Goal: Task Accomplishment & Management: Use online tool/utility

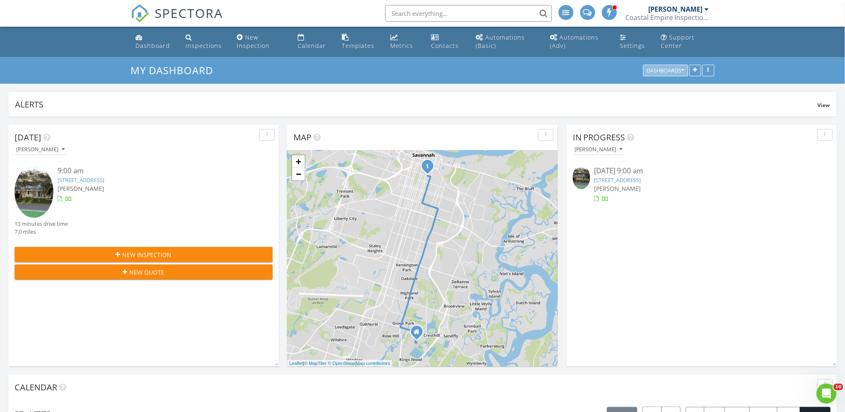
click at [668, 71] on div "Dashboards" at bounding box center [666, 71] width 38 height 6
click at [99, 180] on link "454 Price St, Savannah, GA 31401" at bounding box center [81, 180] width 47 height 8
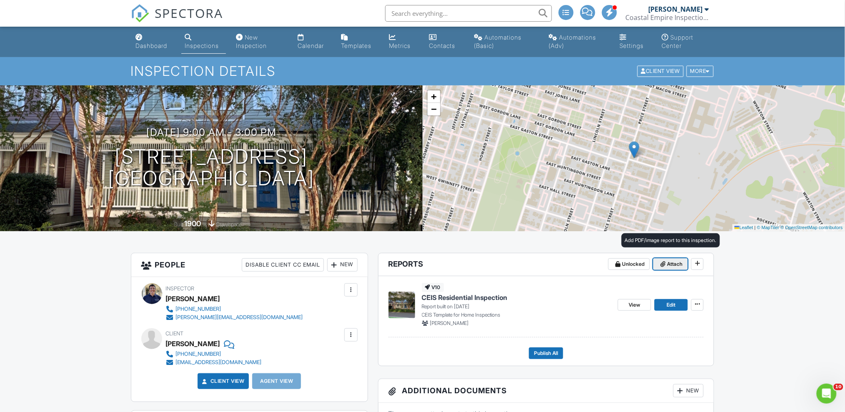
click at [678, 266] on span "Attach" at bounding box center [674, 264] width 15 height 8
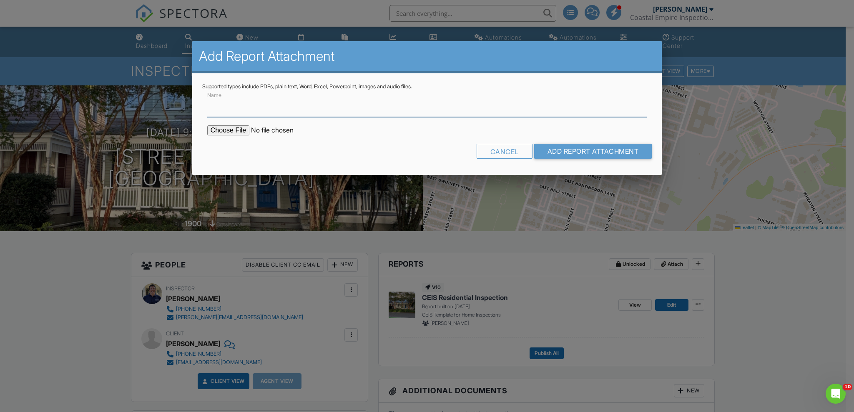
click at [248, 108] on input "Name" at bounding box center [426, 107] width 439 height 20
type input "Property Record Card"
click at [223, 130] on input "file" at bounding box center [278, 130] width 142 height 10
type input "C:\fakepath\454PriceStPropertyRecordCard.pdf"
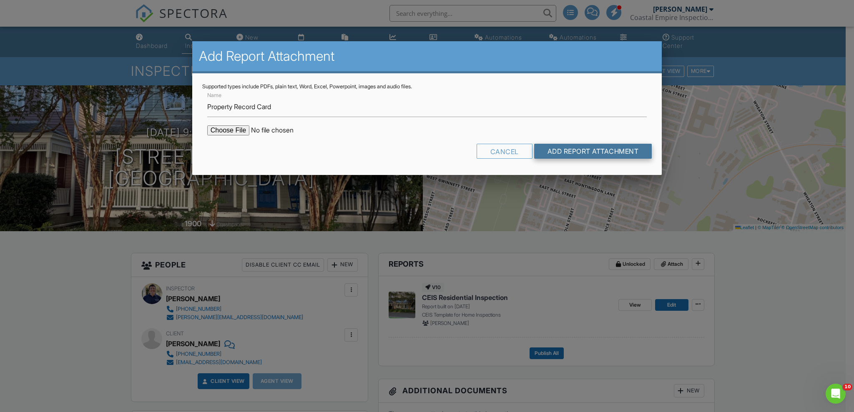
click at [619, 151] on input "Add Report Attachment" at bounding box center [593, 151] width 118 height 15
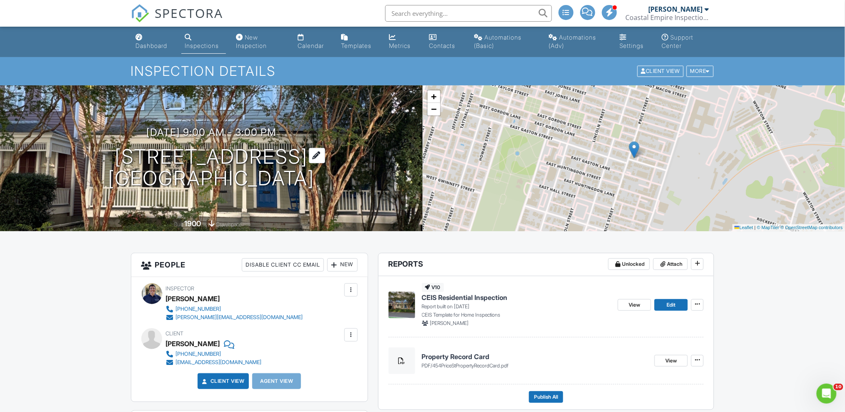
click at [136, 169] on h1 "[STREET_ADDRESS] [GEOGRAPHIC_DATA]" at bounding box center [211, 168] width 207 height 44
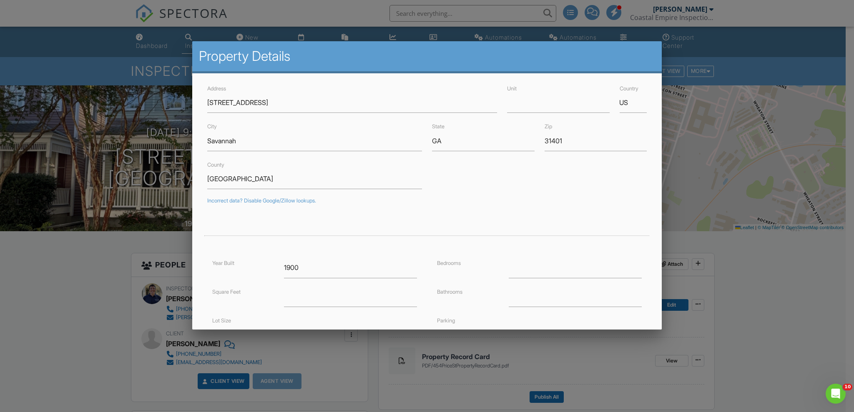
click at [73, 265] on div at bounding box center [427, 215] width 854 height 515
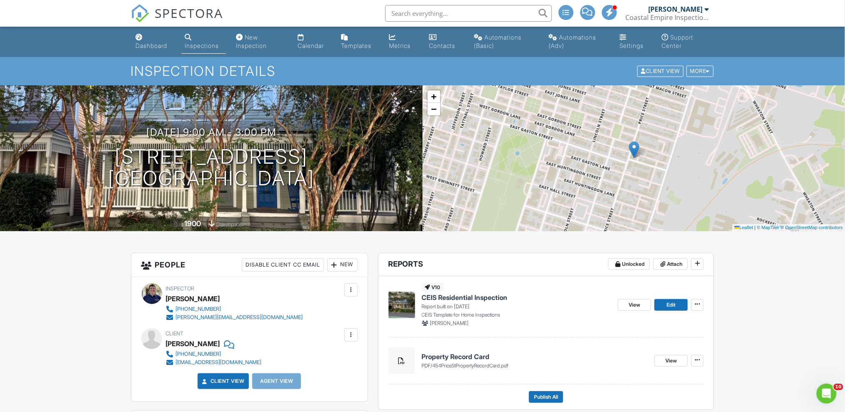
click at [196, 48] on div "Inspections" at bounding box center [202, 45] width 34 height 7
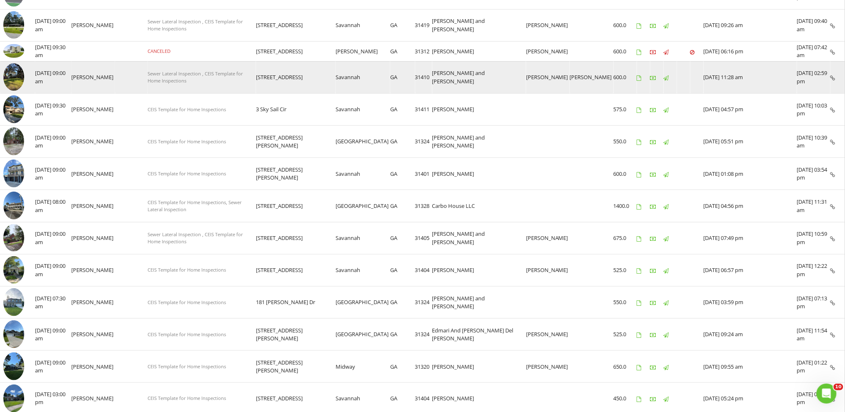
scroll to position [184, 0]
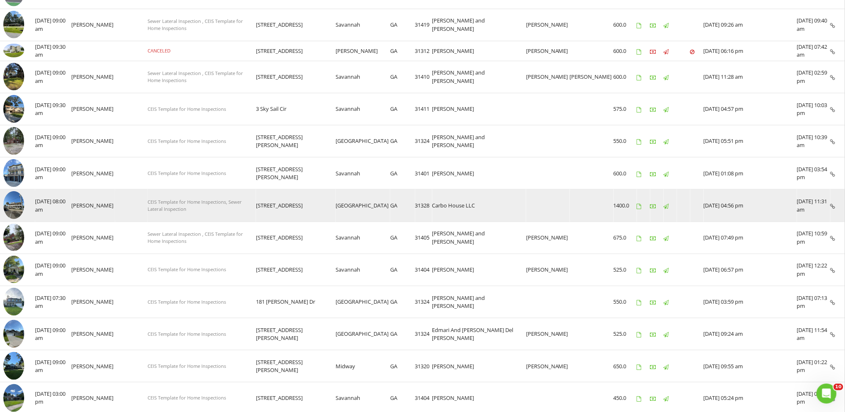
click at [11, 198] on img at bounding box center [13, 205] width 21 height 28
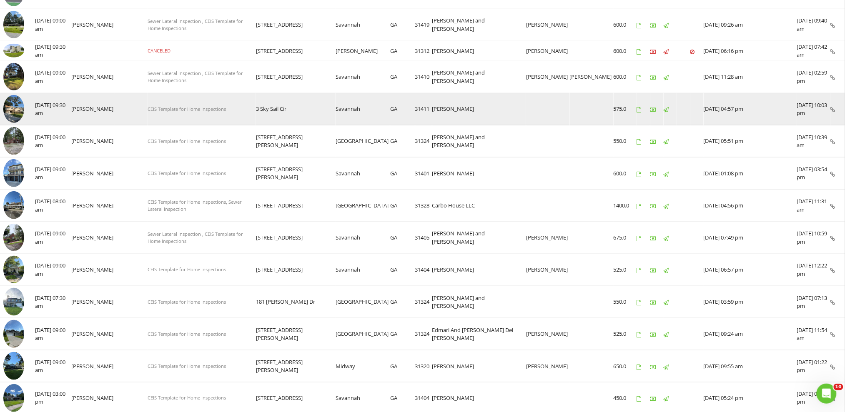
scroll to position [0, 0]
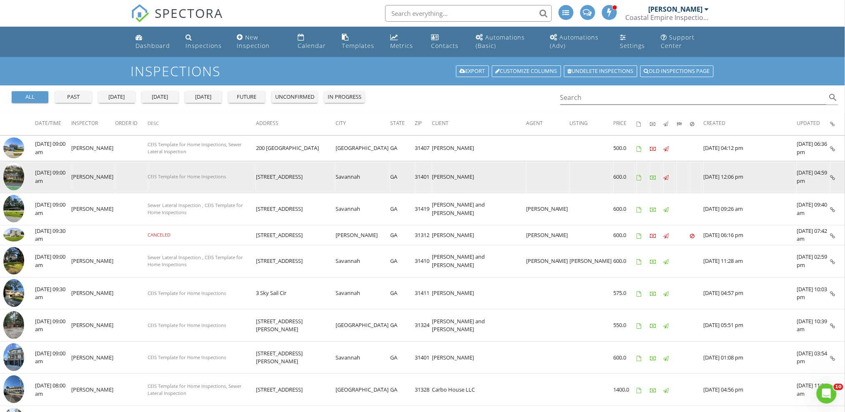
click at [10, 172] on img at bounding box center [13, 177] width 21 height 28
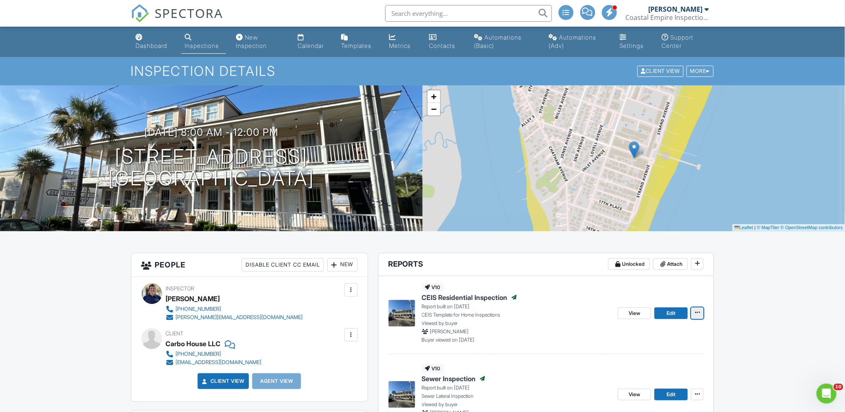
click at [702, 310] on button at bounding box center [697, 314] width 13 height 12
click at [652, 376] on input "View Log" at bounding box center [656, 375] width 85 height 19
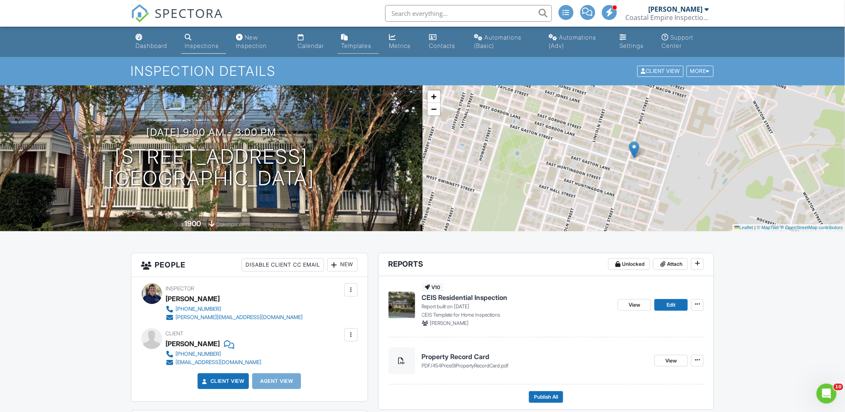
click at [359, 45] on div "Templates" at bounding box center [356, 45] width 30 height 7
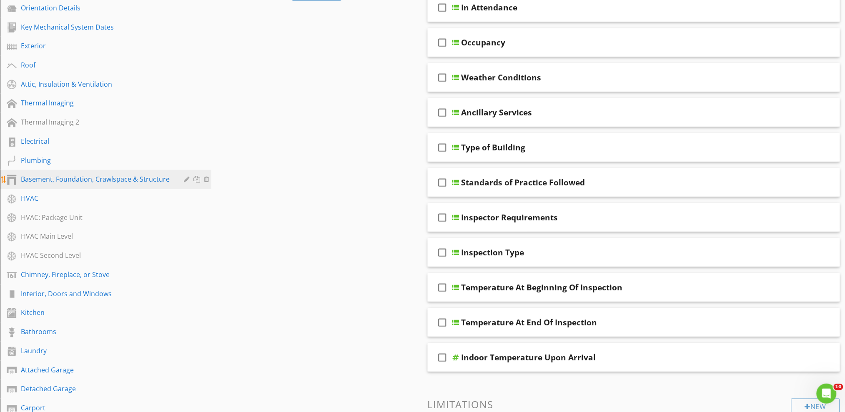
scroll to position [157, 0]
click at [58, 309] on div "Kitchen" at bounding box center [96, 312] width 151 height 10
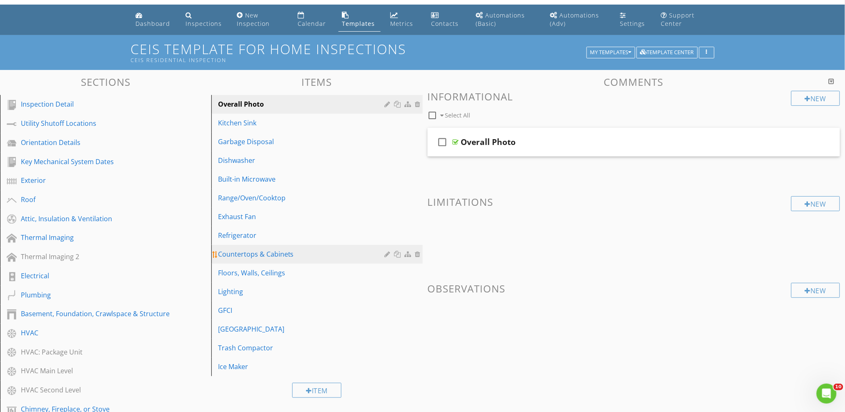
scroll to position [18, 0]
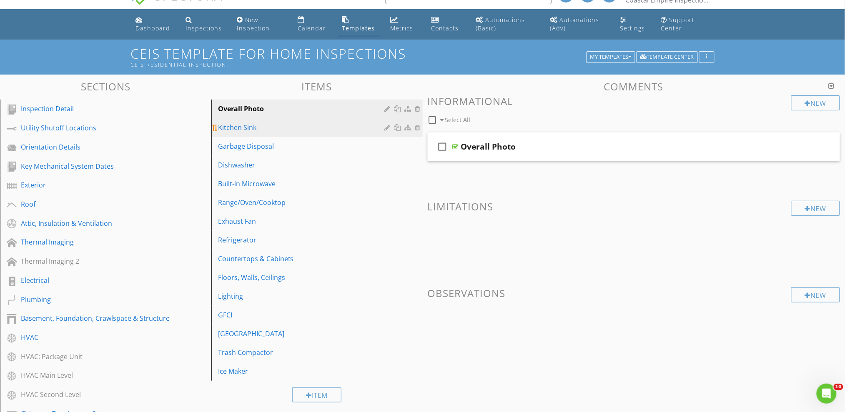
click at [280, 128] on div "Kitchen Sink" at bounding box center [302, 128] width 169 height 10
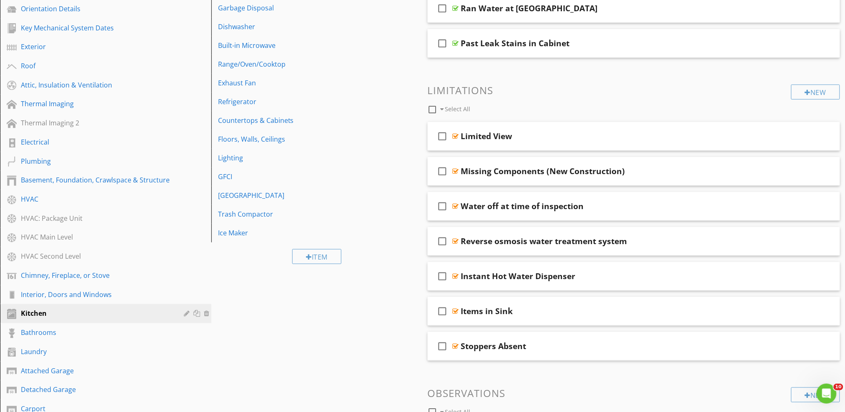
scroll to position [161, 0]
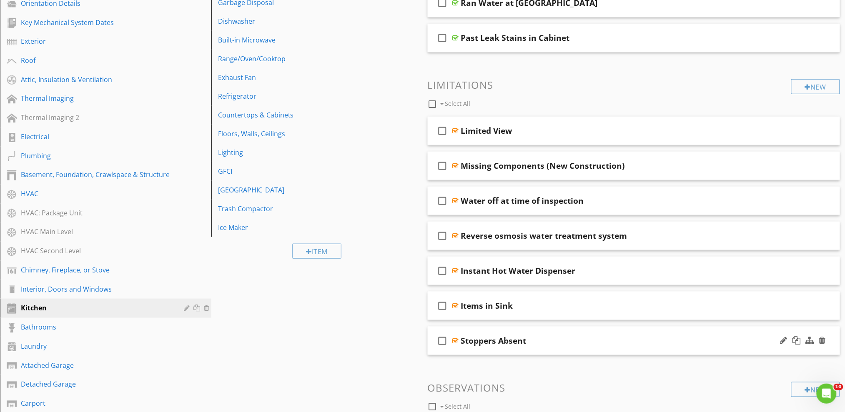
click at [569, 334] on div "check_box_outline_blank Stoppers Absent" at bounding box center [634, 341] width 413 height 29
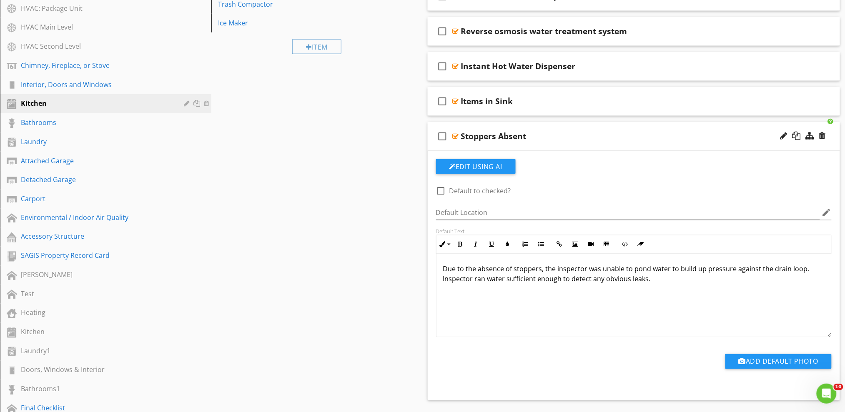
scroll to position [372, 0]
